Goal: Navigation & Orientation: Find specific page/section

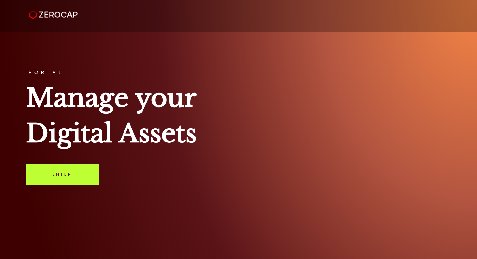
click at [69, 175] on link "Enter" at bounding box center [62, 174] width 72 height 21
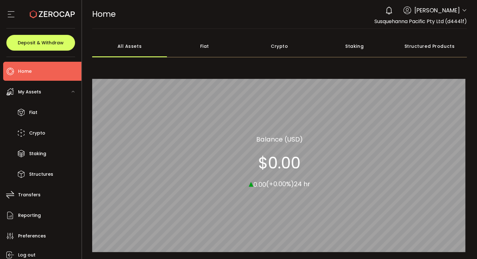
click at [277, 45] on div "Crypto" at bounding box center [279, 46] width 75 height 22
click at [206, 46] on div "Fiat" at bounding box center [204, 46] width 75 height 22
click at [132, 45] on div "All Assets" at bounding box center [129, 46] width 75 height 22
